Goal: Transaction & Acquisition: Download file/media

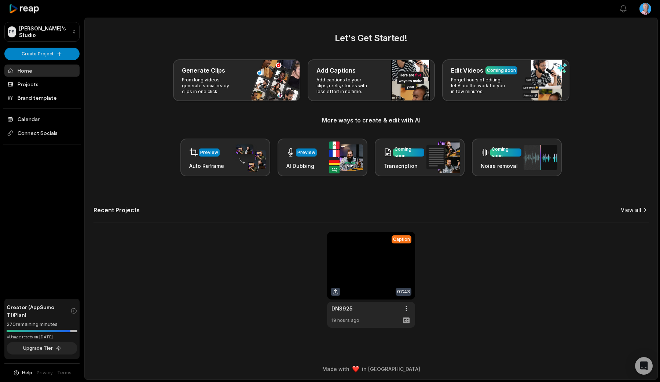
click at [634, 210] on link "View all" at bounding box center [631, 210] width 21 height 7
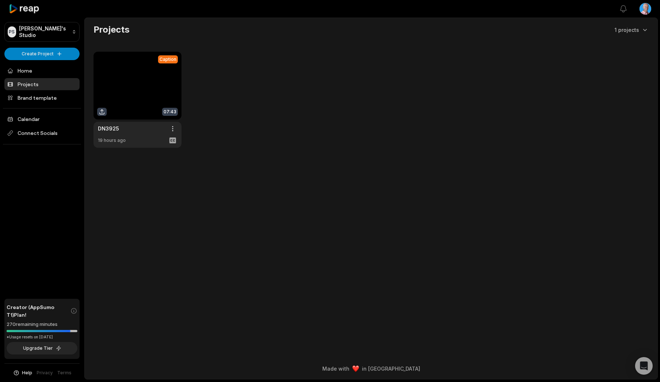
click at [650, 7] on html "PS [PERSON_NAME]'s Studio Create Project Home Projects Brand template Calendar …" at bounding box center [330, 191] width 660 height 382
click at [608, 43] on span "Settings" at bounding box center [607, 45] width 19 height 8
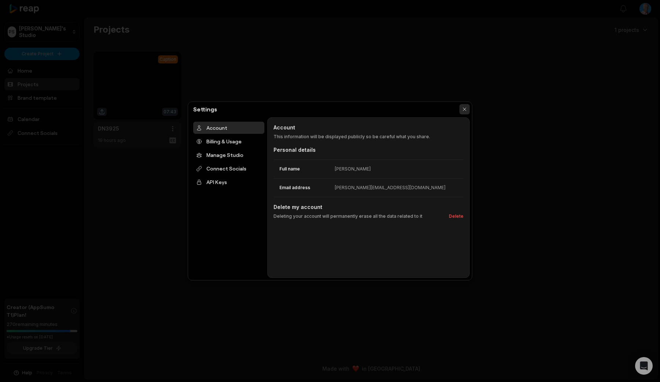
click at [462, 107] on button "button" at bounding box center [465, 109] width 10 height 10
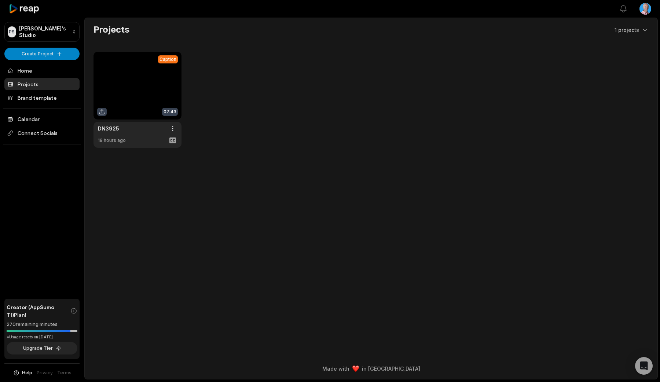
click at [643, 10] on html "PS Philippe's Studio Create Project Home Projects Brand template Calendar Conne…" at bounding box center [330, 191] width 660 height 382
click at [442, 113] on html "PS Philippe's Studio Create Project Home Projects Brand template Calendar Conne…" at bounding box center [330, 191] width 660 height 382
click at [105, 77] on link at bounding box center [138, 100] width 88 height 96
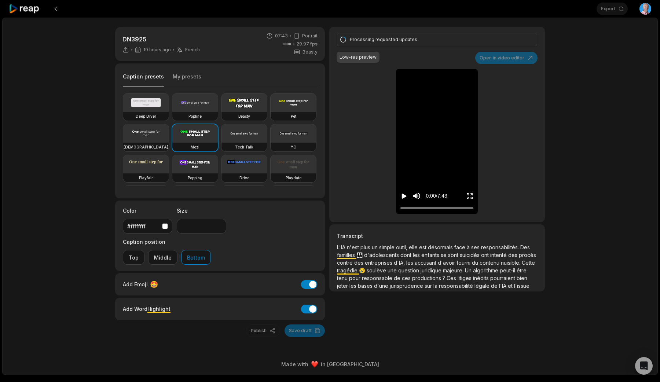
click at [403, 196] on icon "Play video" at bounding box center [404, 196] width 5 height 5
click at [430, 80] on video at bounding box center [437, 74] width 23 height 11
click at [592, 86] on div "DN3925 19 hours ago French fr 07:43 Portrait 29.97 fps Beasty Caption presets M…" at bounding box center [330, 197] width 656 height 358
click at [449, 80] on video at bounding box center [437, 74] width 23 height 11
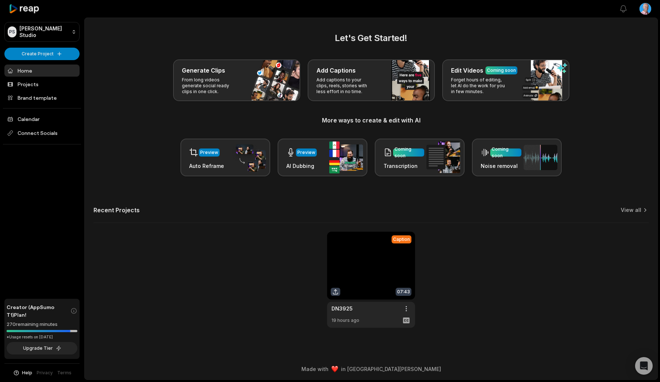
click at [364, 243] on link at bounding box center [371, 280] width 88 height 96
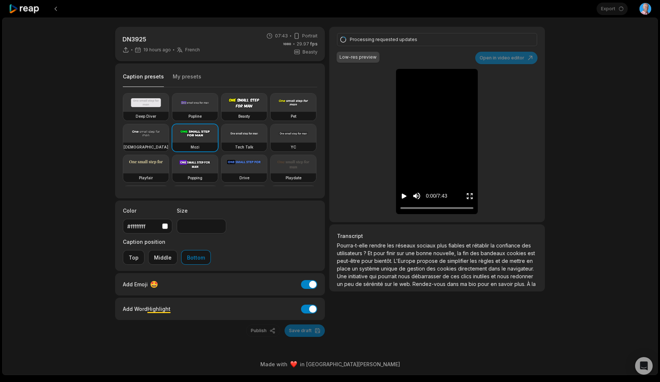
scroll to position [576, 0]
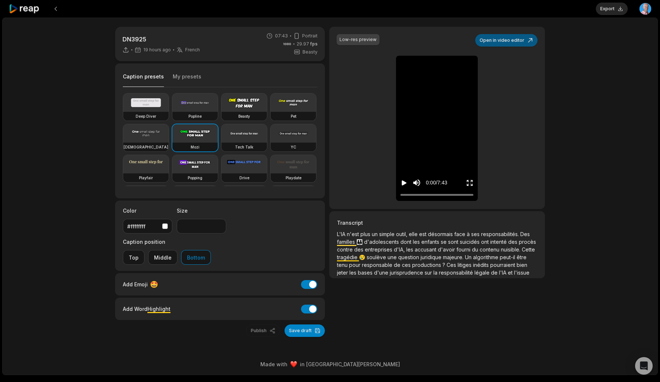
click at [500, 37] on button "Open in video editor" at bounding box center [506, 40] width 62 height 12
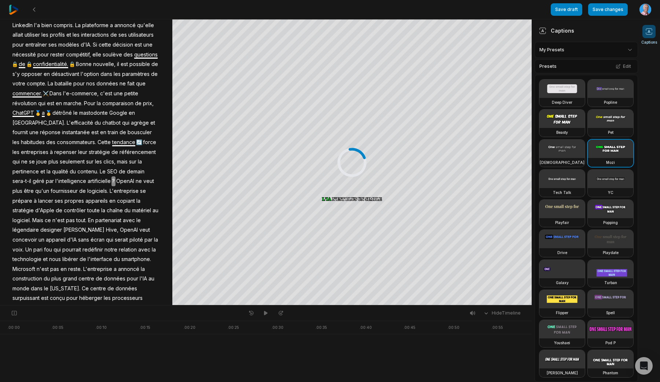
scroll to position [833, 0]
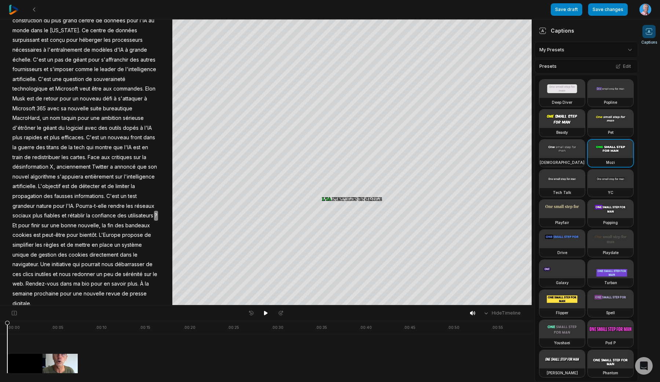
click at [156, 211] on span "?" at bounding box center [156, 216] width 4 height 10
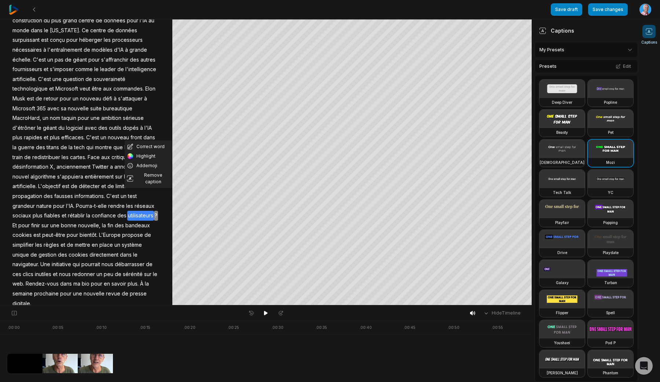
click at [132, 230] on span "propose" at bounding box center [132, 235] width 22 height 10
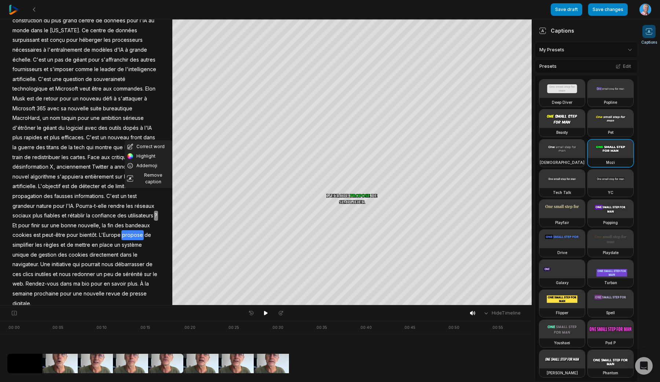
click at [157, 211] on span "?" at bounding box center [156, 216] width 4 height 10
click at [158, 211] on span "?" at bounding box center [156, 216] width 4 height 10
click at [146, 211] on span "utilisateurs" at bounding box center [140, 216] width 27 height 10
click at [155, 211] on span "?" at bounding box center [156, 216] width 4 height 10
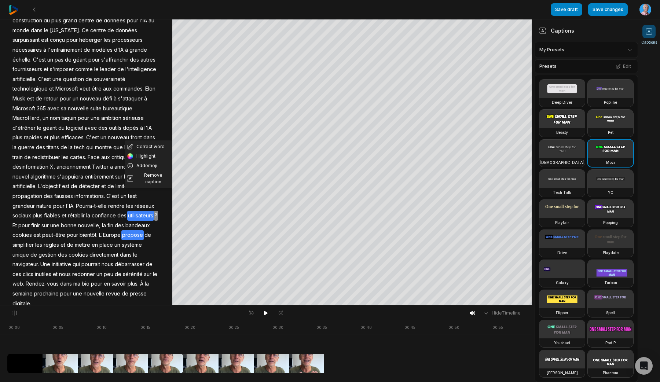
click at [158, 211] on span "?" at bounding box center [156, 216] width 4 height 10
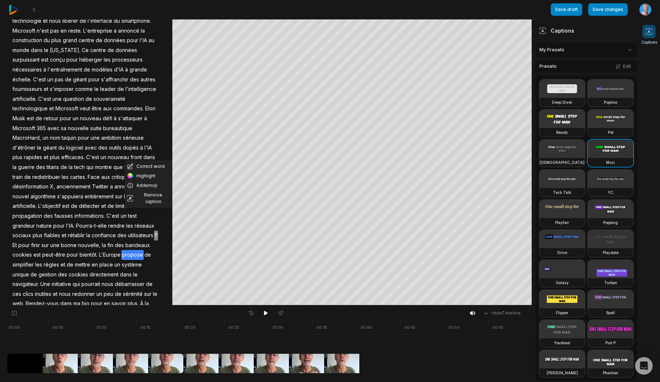
scroll to position [812, 0]
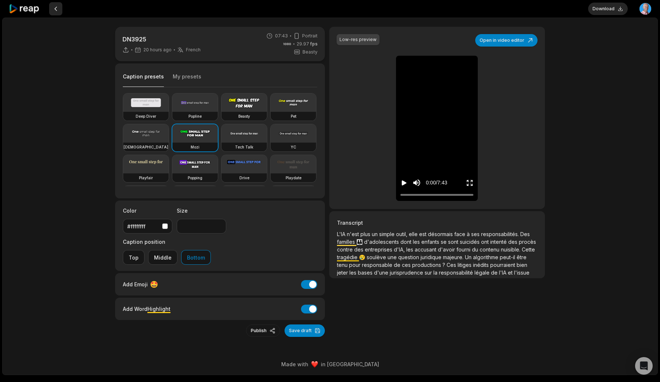
click at [50, 6] on button at bounding box center [55, 8] width 13 height 13
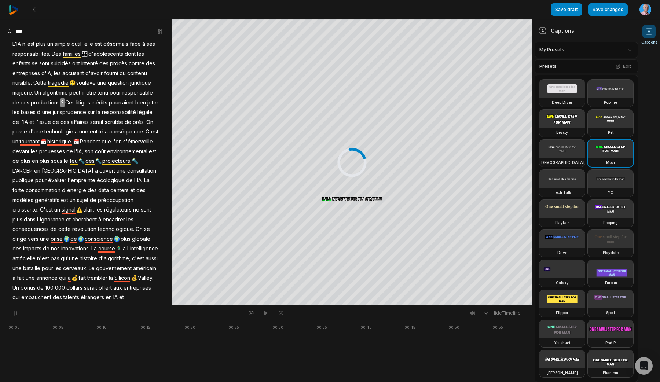
click at [19, 7] on div at bounding box center [280, 9] width 542 height 19
click at [15, 8] on img at bounding box center [14, 10] width 10 height 10
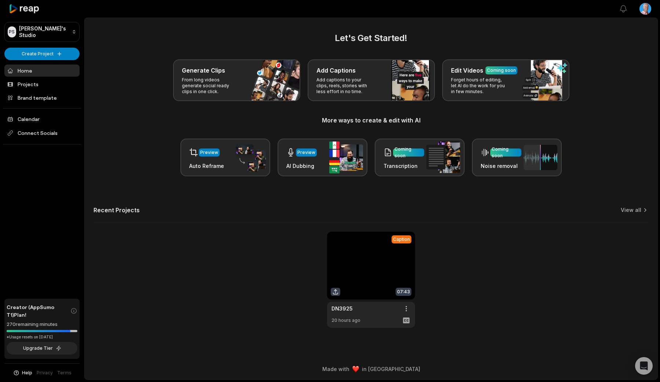
click at [355, 286] on link at bounding box center [371, 280] width 88 height 96
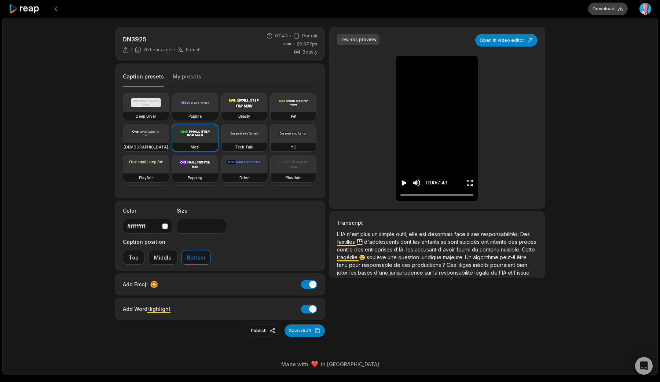
click at [600, 10] on button "Download" at bounding box center [608, 9] width 40 height 12
